Goal: Task Accomplishment & Management: Manage account settings

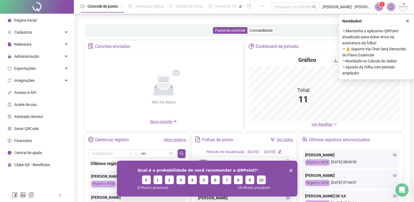
click at [405, 7] on img at bounding box center [403, 7] width 8 height 8
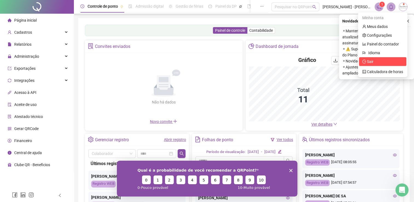
click at [371, 60] on span "Sair" at bounding box center [370, 61] width 7 height 4
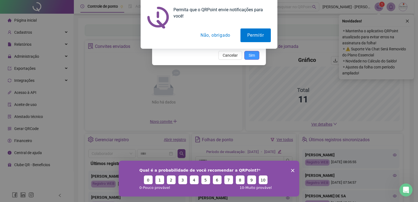
click at [256, 56] on button "Sim" at bounding box center [251, 55] width 15 height 9
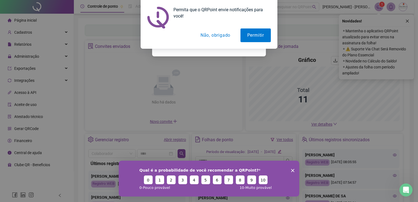
click at [215, 34] on button "Não, obrigado" at bounding box center [216, 35] width 44 height 14
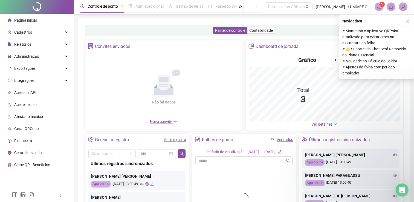
drag, startPoint x: 408, startPoint y: 20, endPoint x: 405, endPoint y: 14, distance: 7.0
click at [407, 20] on icon "close" at bounding box center [408, 21] width 4 height 4
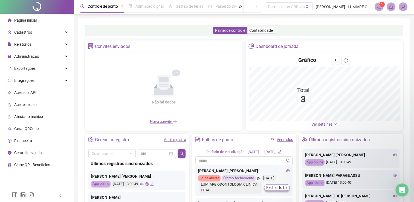
click at [403, 10] on img at bounding box center [403, 7] width 8 height 8
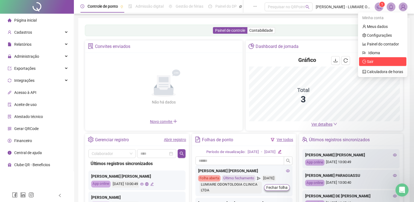
click at [373, 60] on span "Sair" at bounding box center [370, 61] width 7 height 4
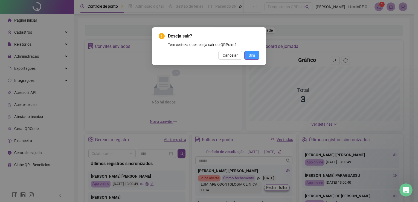
click at [252, 55] on span "Sim" at bounding box center [252, 55] width 6 height 6
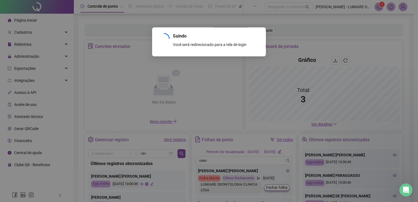
drag, startPoint x: 64, startPoint y: 31, endPoint x: 236, endPoint y: 118, distance: 192.7
click at [97, 6] on div "Saindo Você será redirecionado para a tela de login OK" at bounding box center [209, 101] width 418 height 202
